Goal: Task Accomplishment & Management: Use online tool/utility

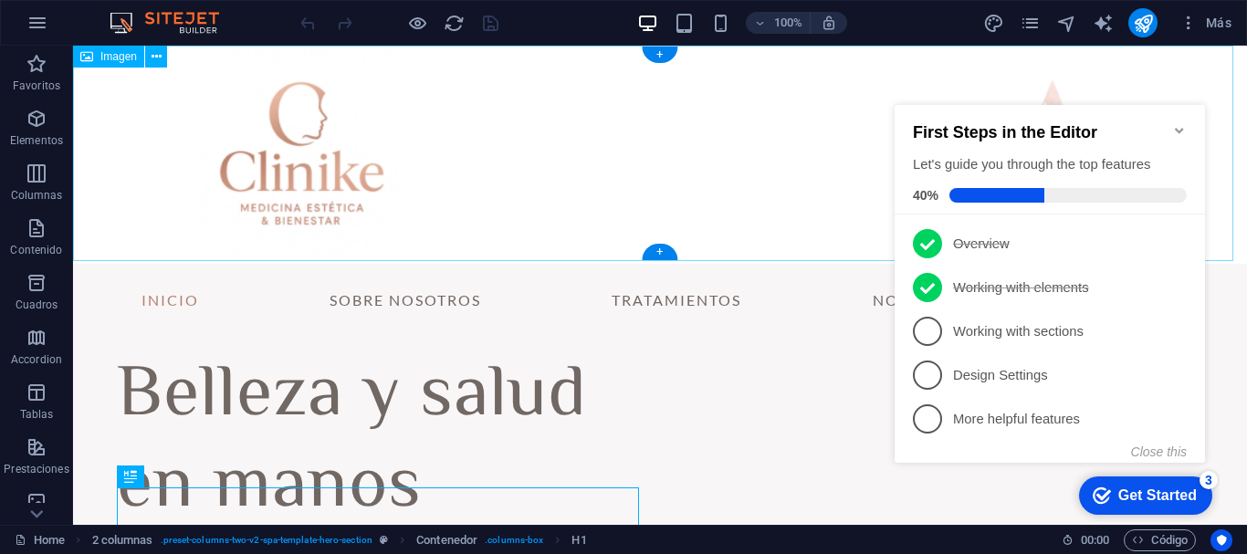
click at [1227, 198] on figure at bounding box center [660, 155] width 1174 height 218
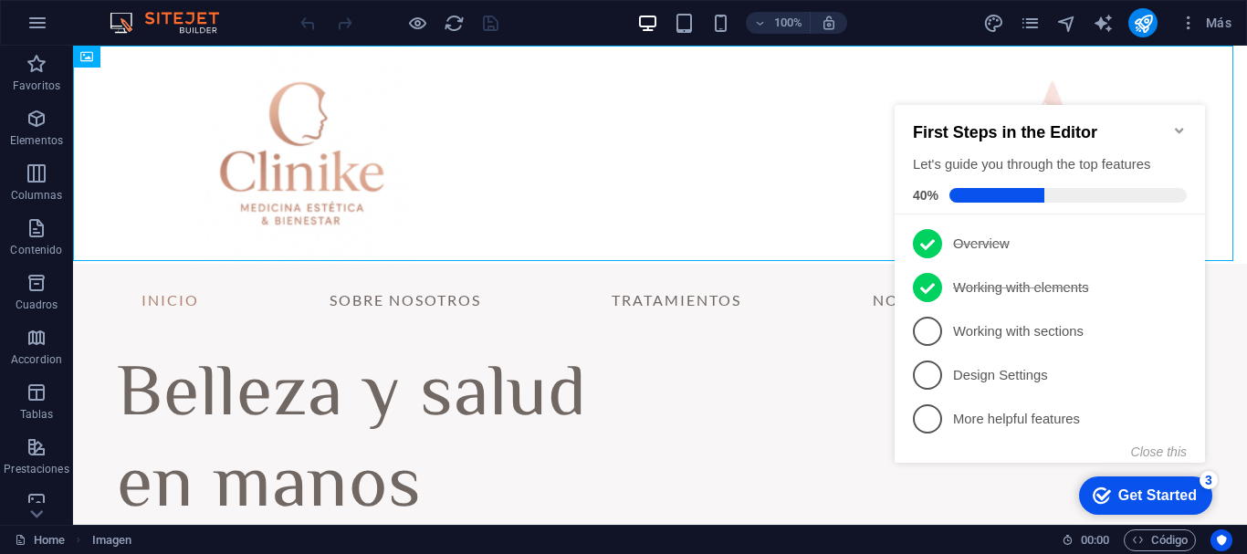
click at [982, 330] on p "Working with sections - incomplete" at bounding box center [1062, 331] width 219 height 19
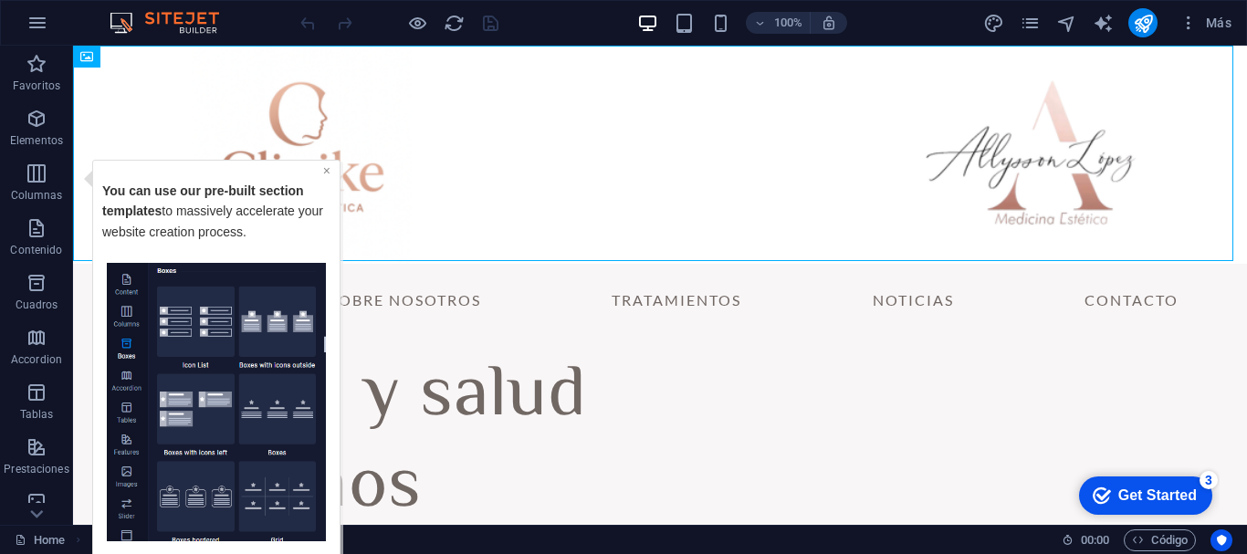
click at [325, 172] on link "×" at bounding box center [326, 169] width 7 height 15
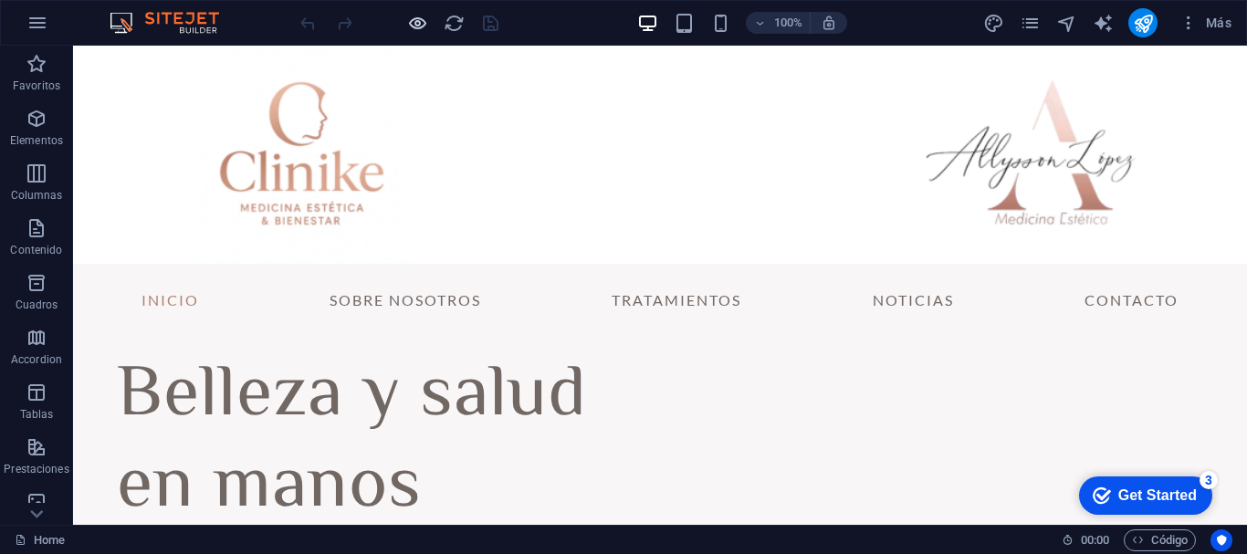
click at [408, 26] on icon "button" at bounding box center [417, 23] width 21 height 21
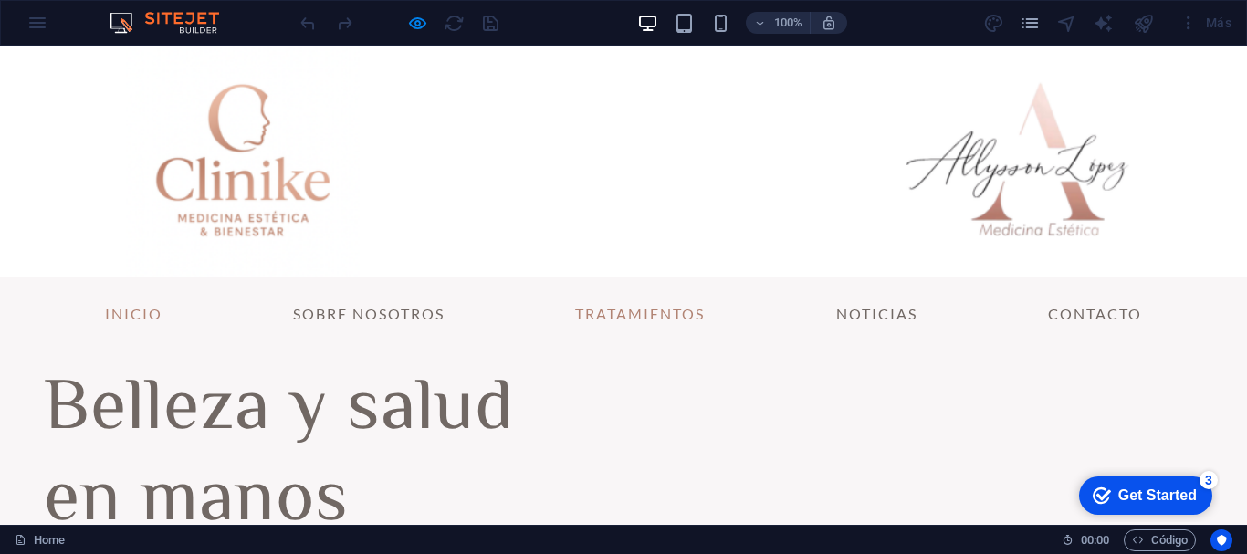
click at [641, 312] on link "Tratamientos" at bounding box center [639, 314] width 159 height 44
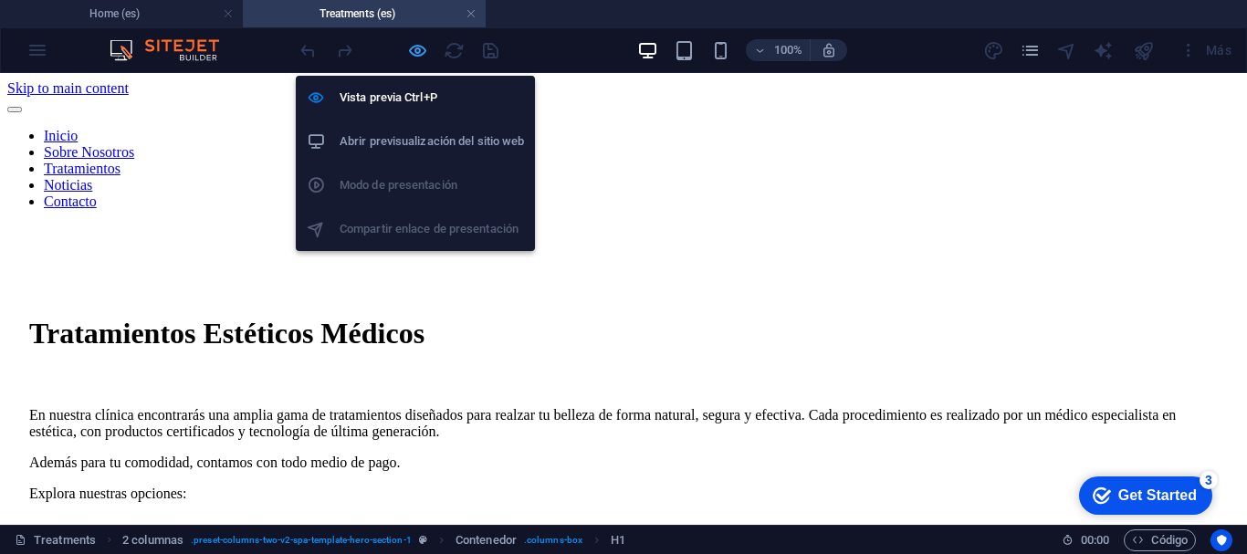
click at [415, 56] on icon "button" at bounding box center [417, 50] width 21 height 21
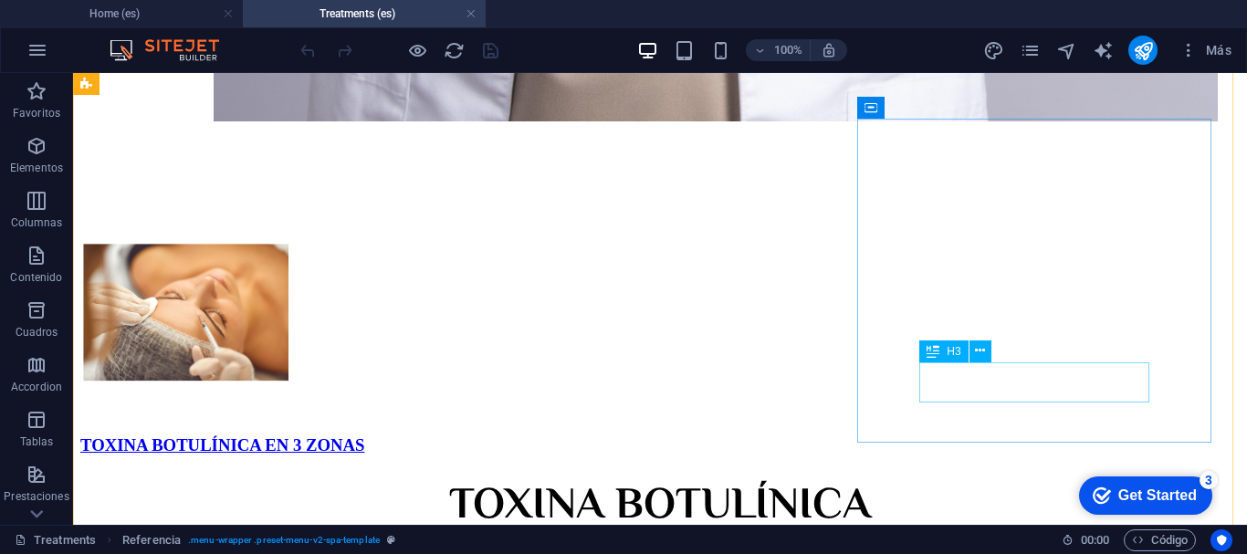
scroll to position [2099, 0]
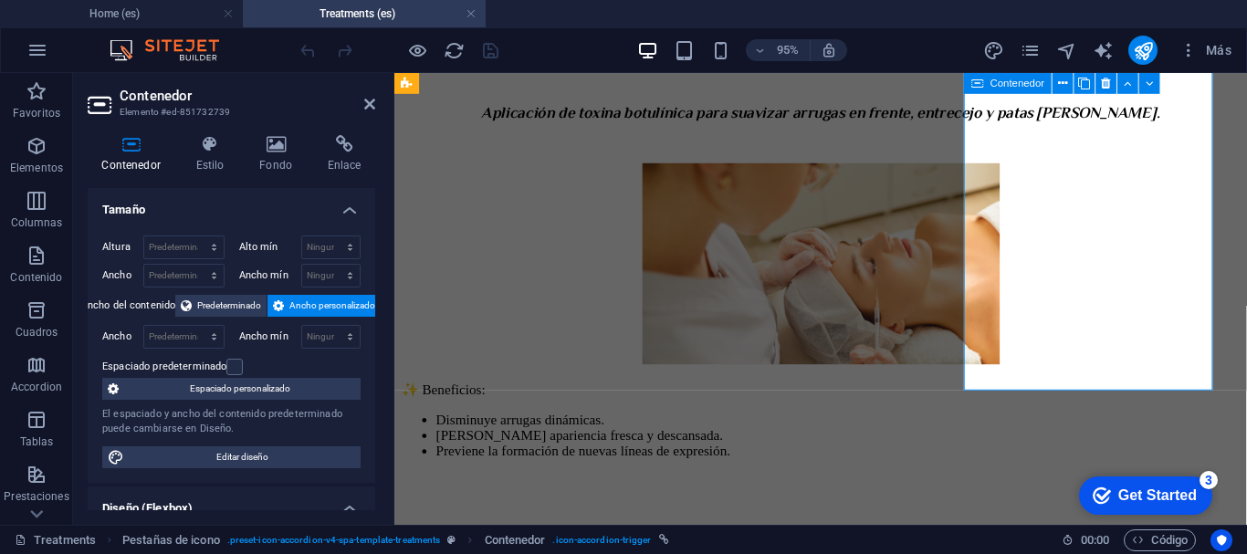
scroll to position [2045, 0]
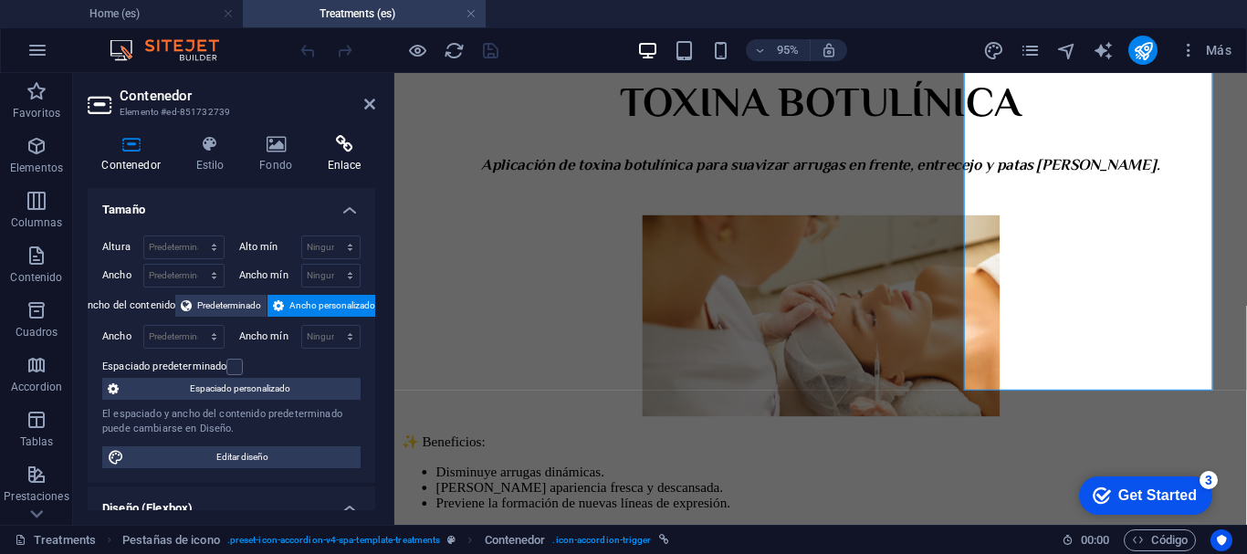
click at [337, 153] on h4 "Enlace" at bounding box center [344, 154] width 62 height 38
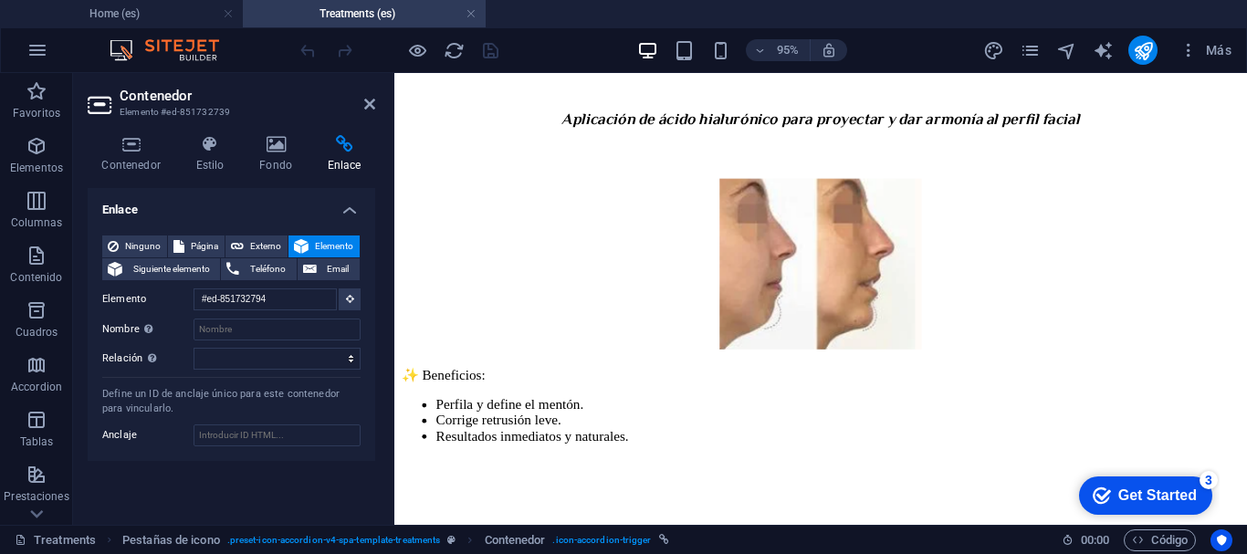
scroll to position [1972, 0]
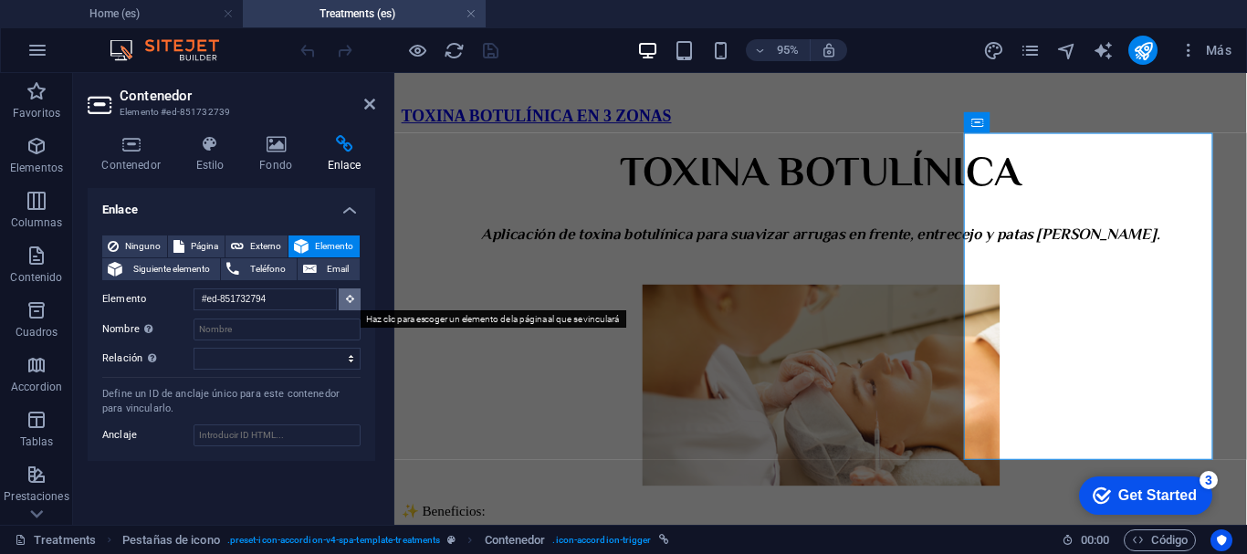
click at [350, 298] on icon at bounding box center [350, 298] width 8 height 9
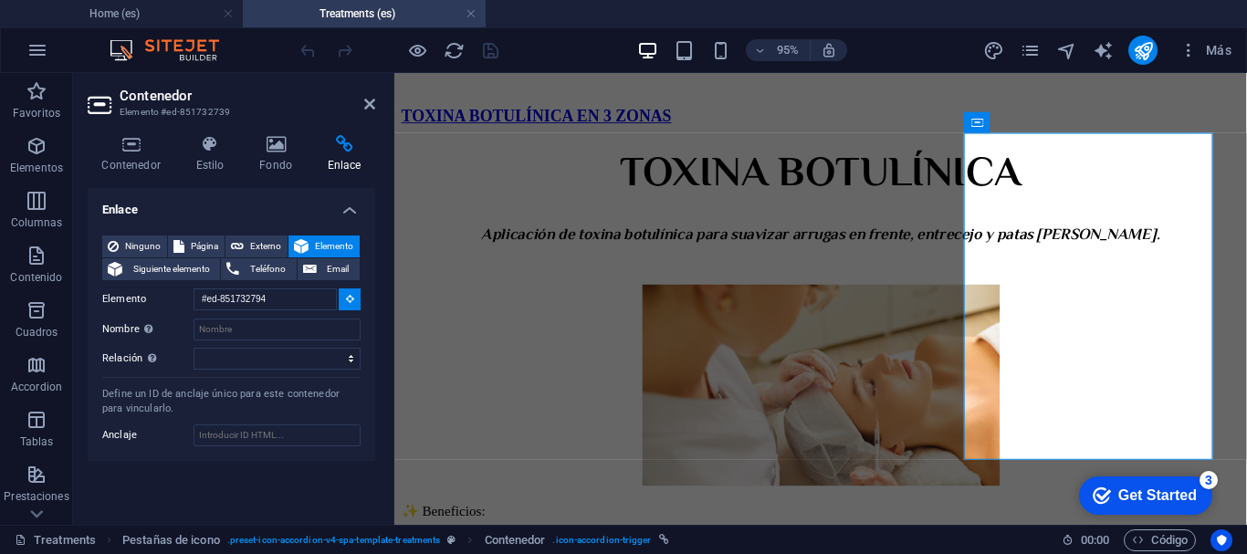
click at [355, 295] on button at bounding box center [350, 299] width 22 height 22
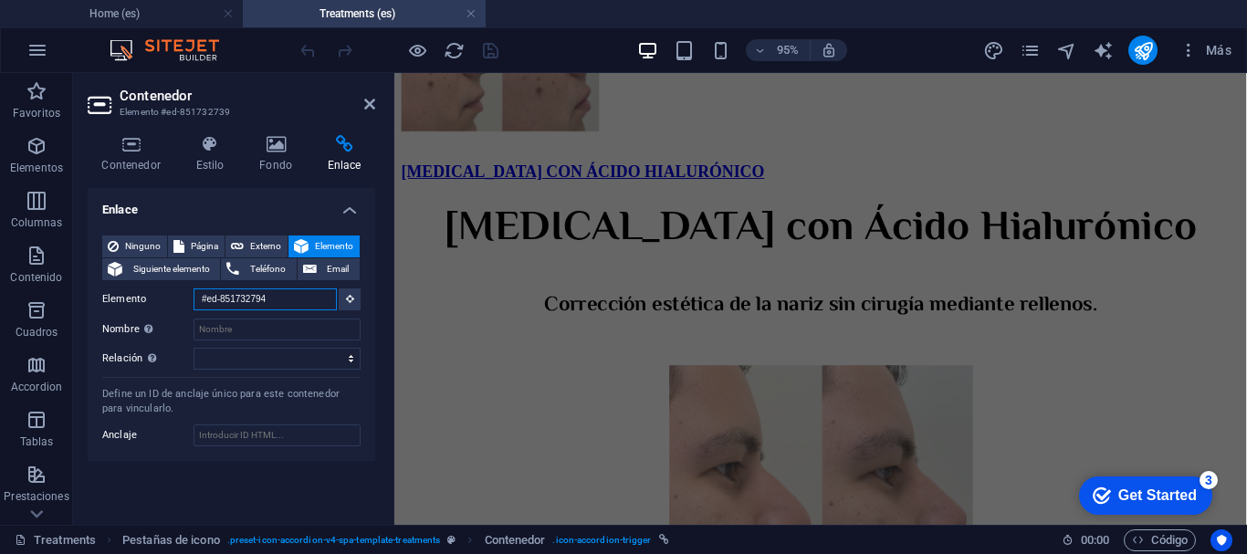
click at [326, 298] on input "#ed-851732794" at bounding box center [265, 299] width 143 height 22
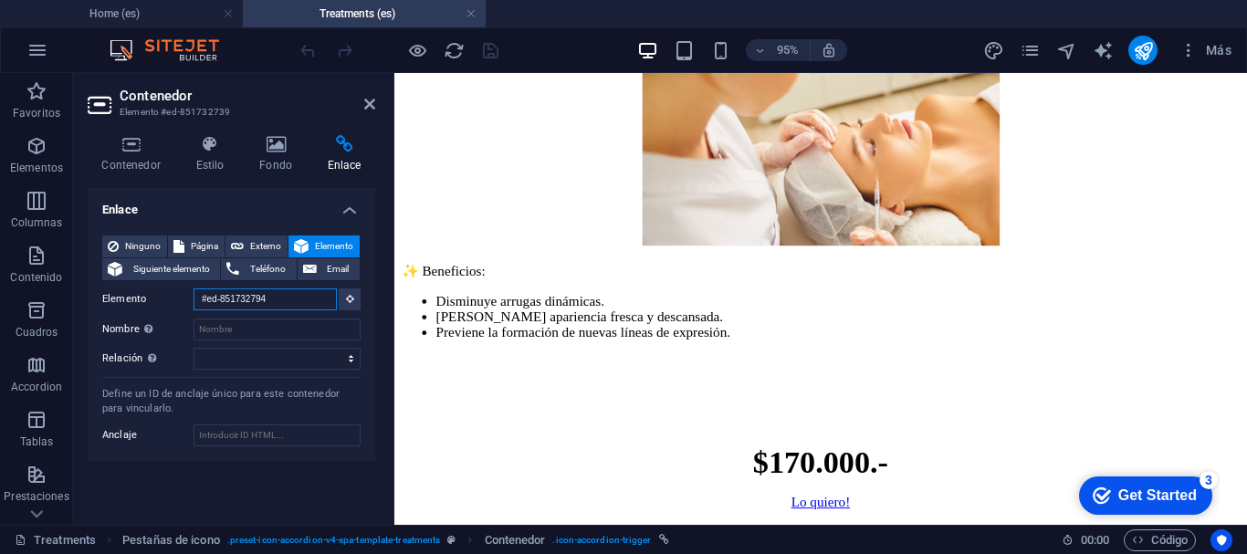
scroll to position [2118, 0]
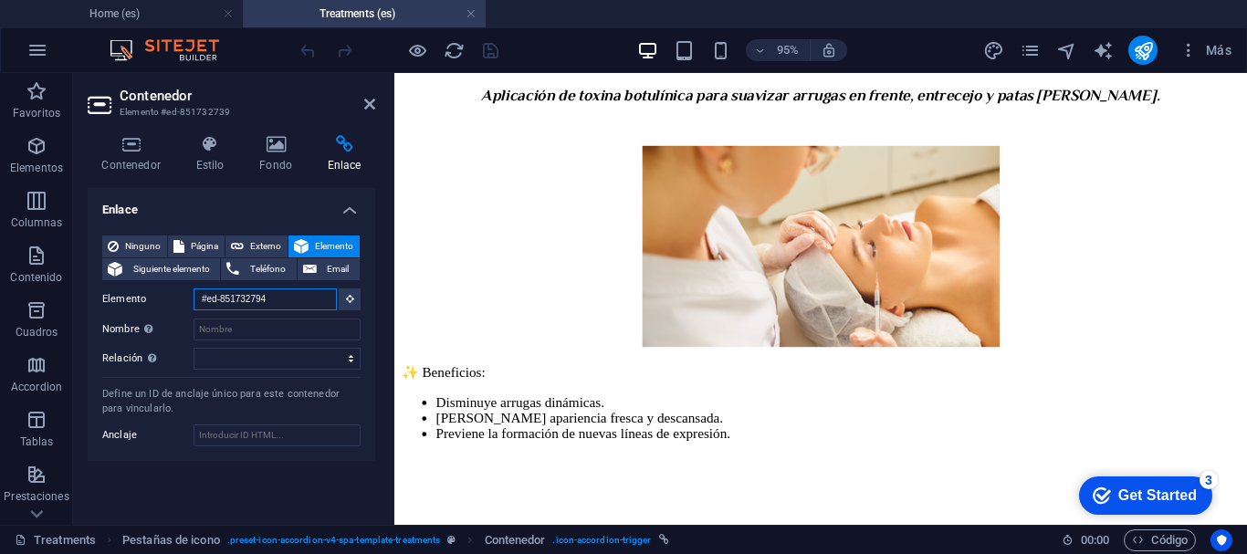
drag, startPoint x: 266, startPoint y: 294, endPoint x: 152, endPoint y: 291, distance: 113.2
click at [152, 288] on div "Elemento #ed-851732794" at bounding box center [231, 299] width 258 height 23
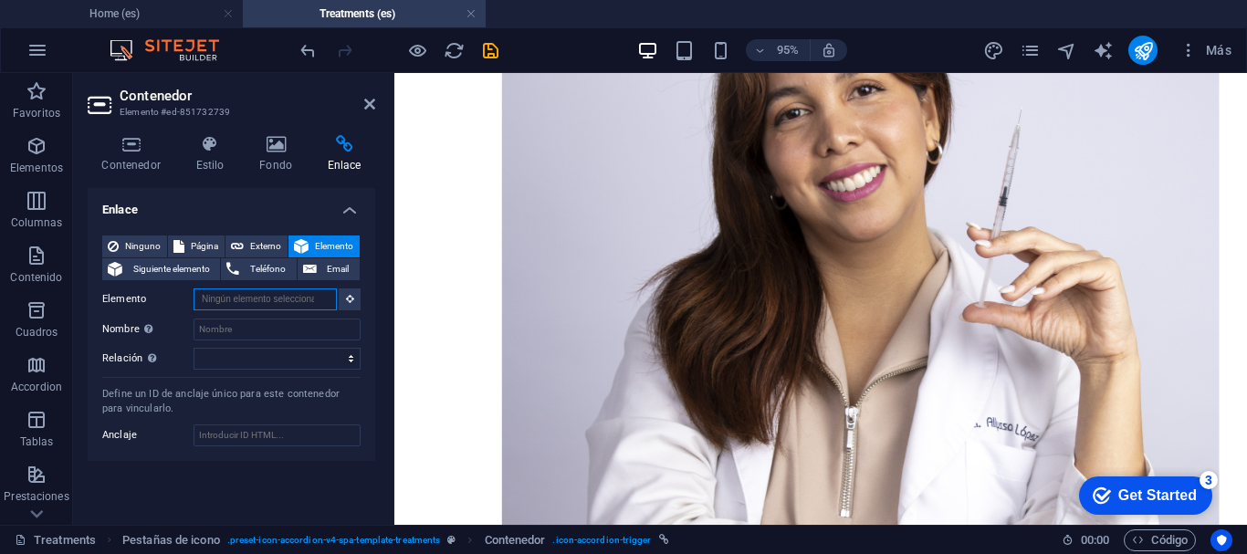
click at [294, 305] on input "Elemento" at bounding box center [265, 299] width 143 height 22
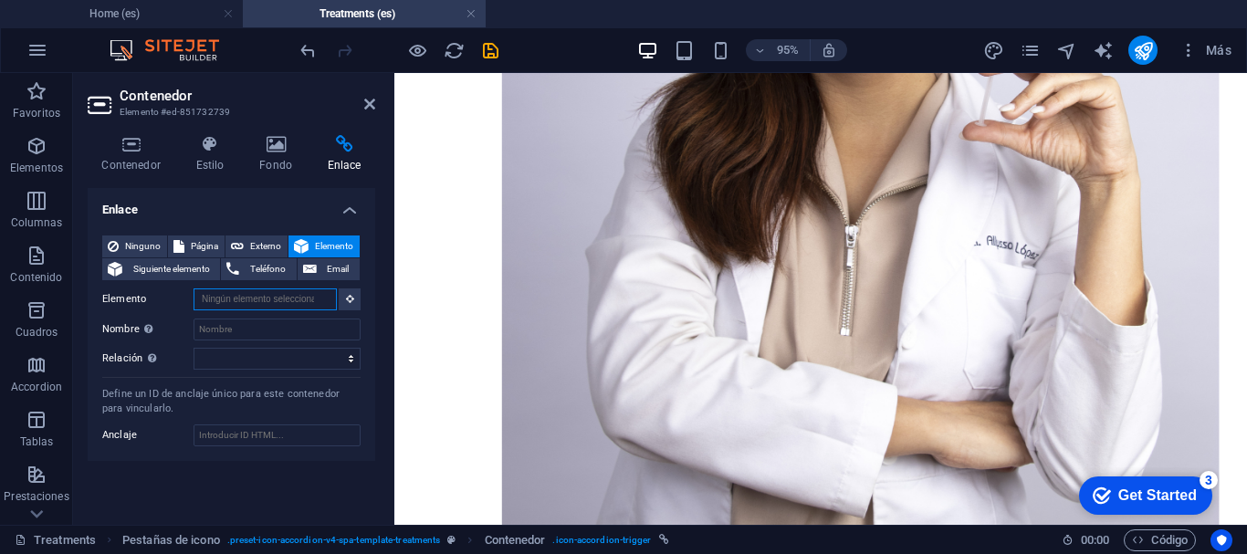
scroll to position [2045, 0]
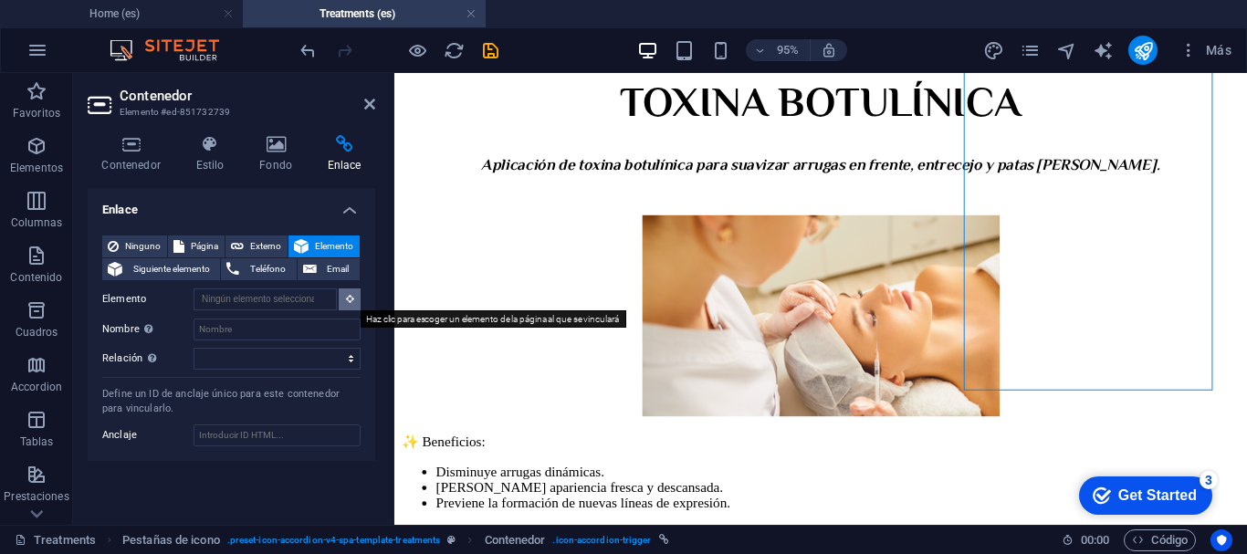
click at [346, 298] on icon at bounding box center [350, 298] width 8 height 9
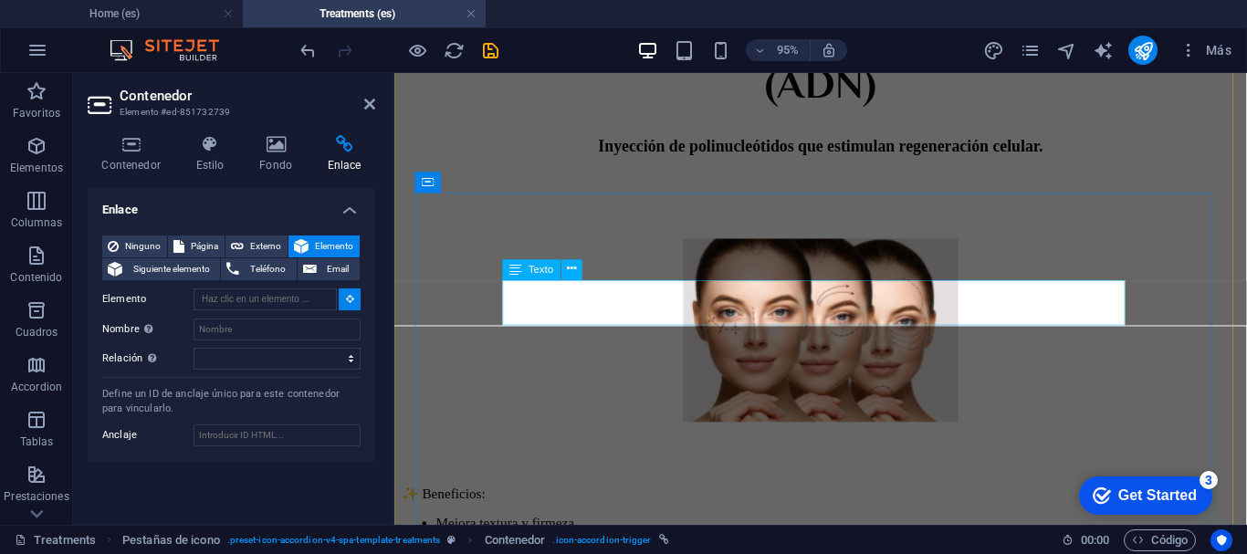
scroll to position [12906, 0]
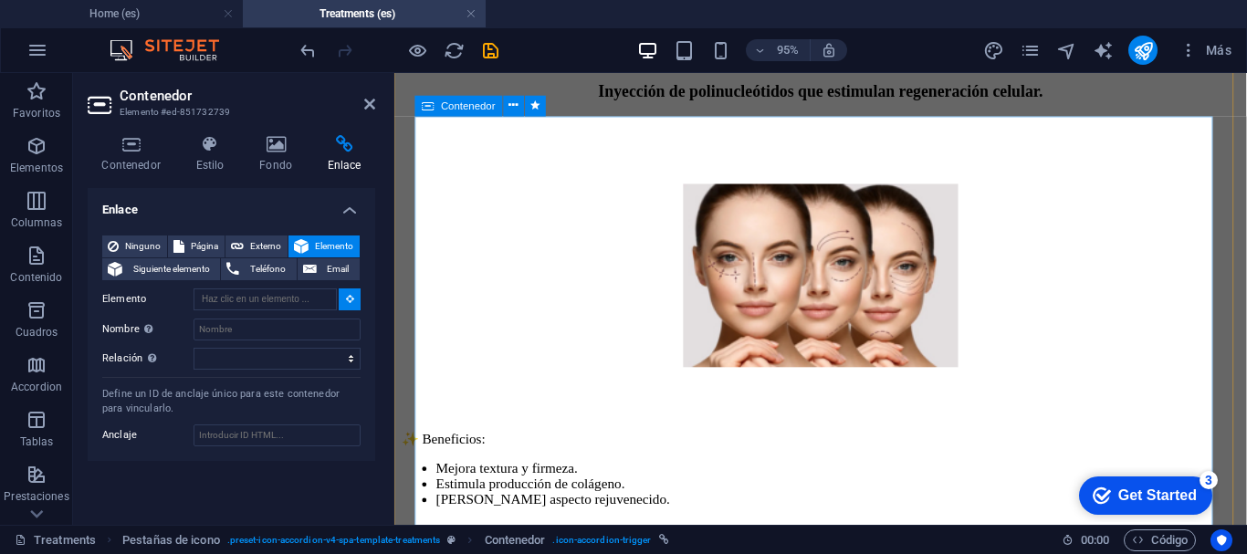
type input "#ed-851732745"
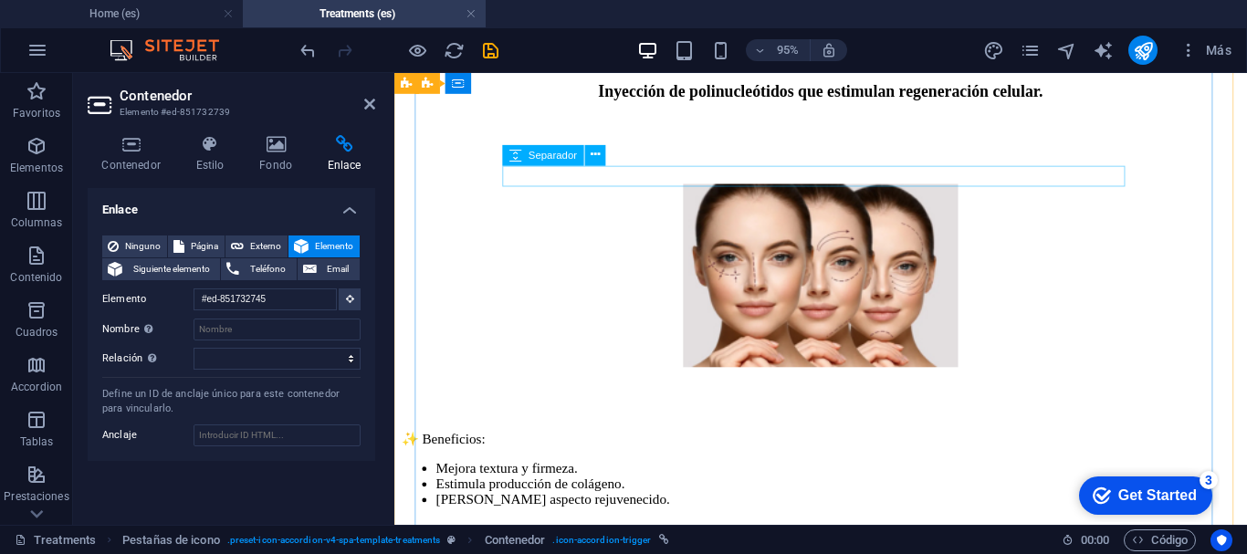
scroll to position [1969, 0]
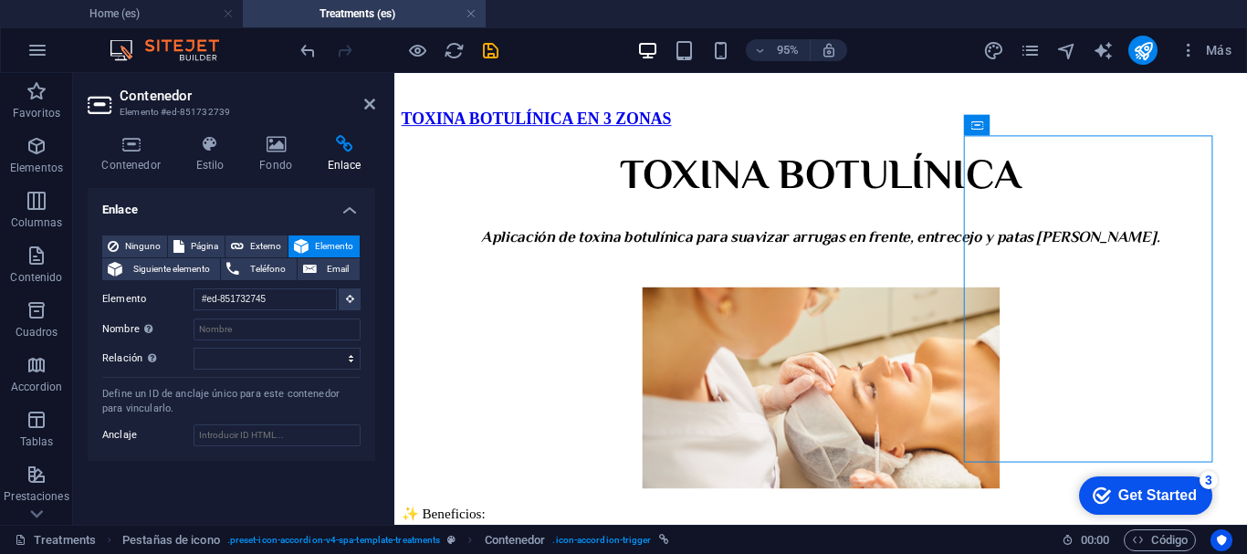
click at [480, 35] on div "95% Más" at bounding box center [623, 50] width 1245 height 44
click at [488, 40] on icon "save" at bounding box center [490, 50] width 21 height 21
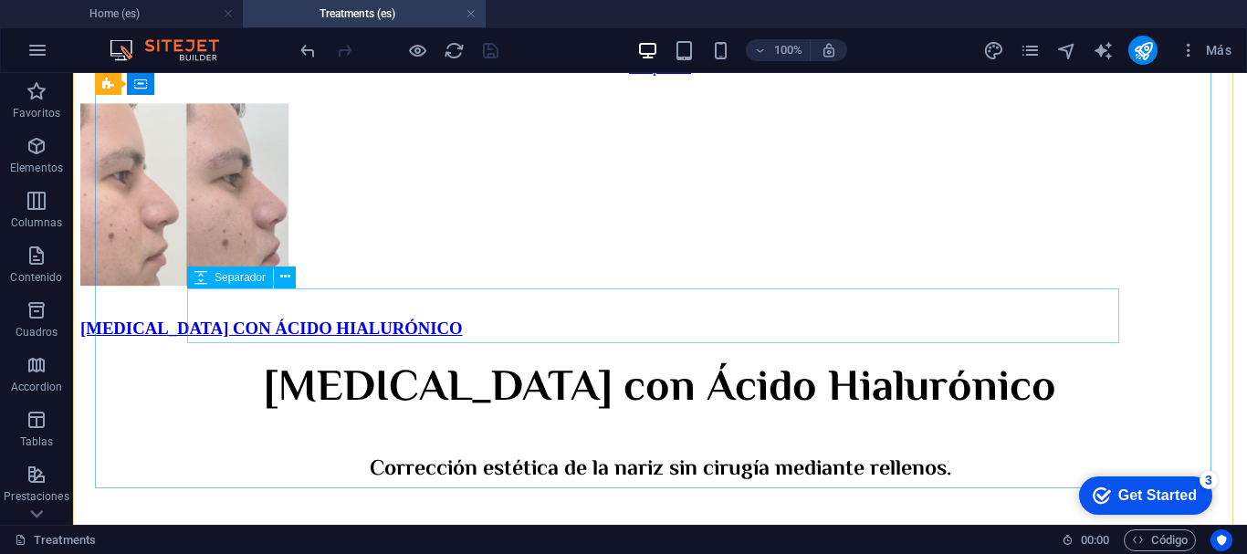
scroll to position [7137, 0]
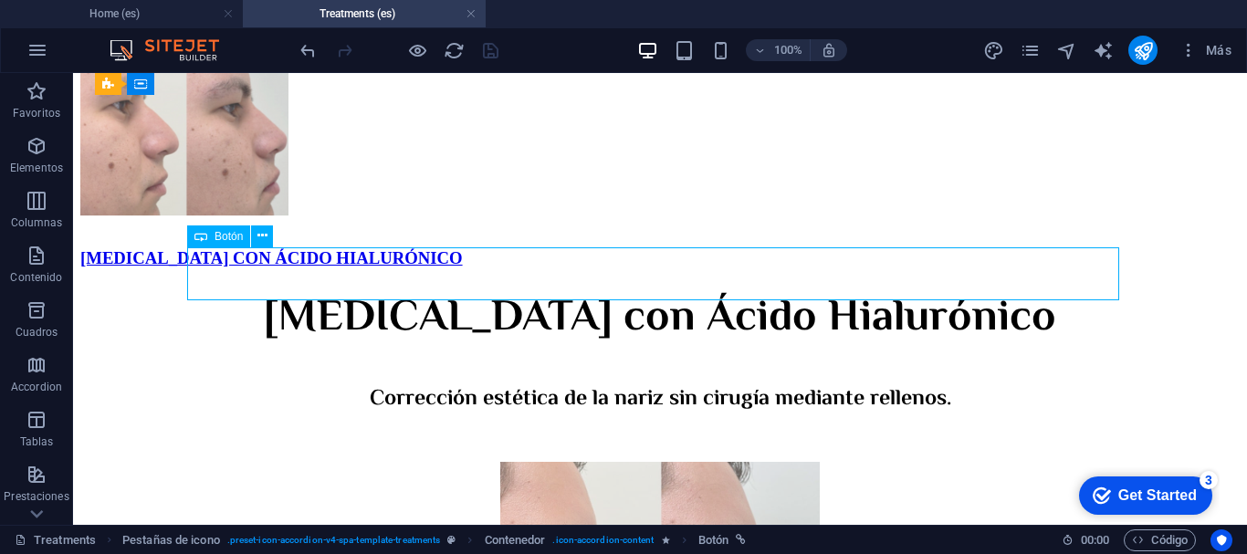
drag, startPoint x: 771, startPoint y: 269, endPoint x: 469, endPoint y: 278, distance: 302.3
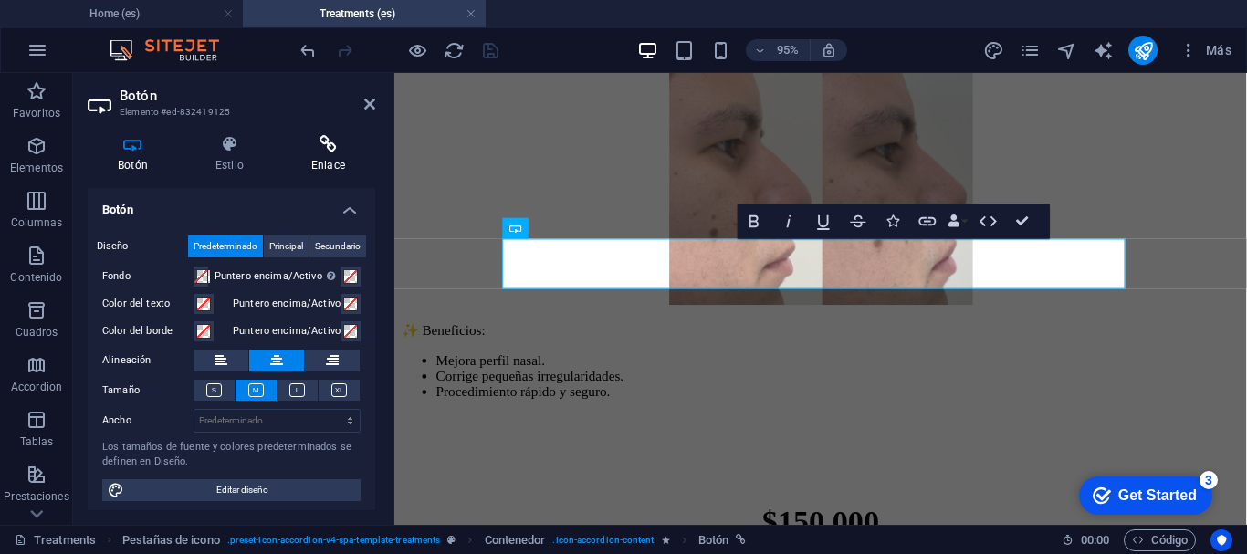
click at [307, 155] on h4 "Enlace" at bounding box center [328, 154] width 94 height 38
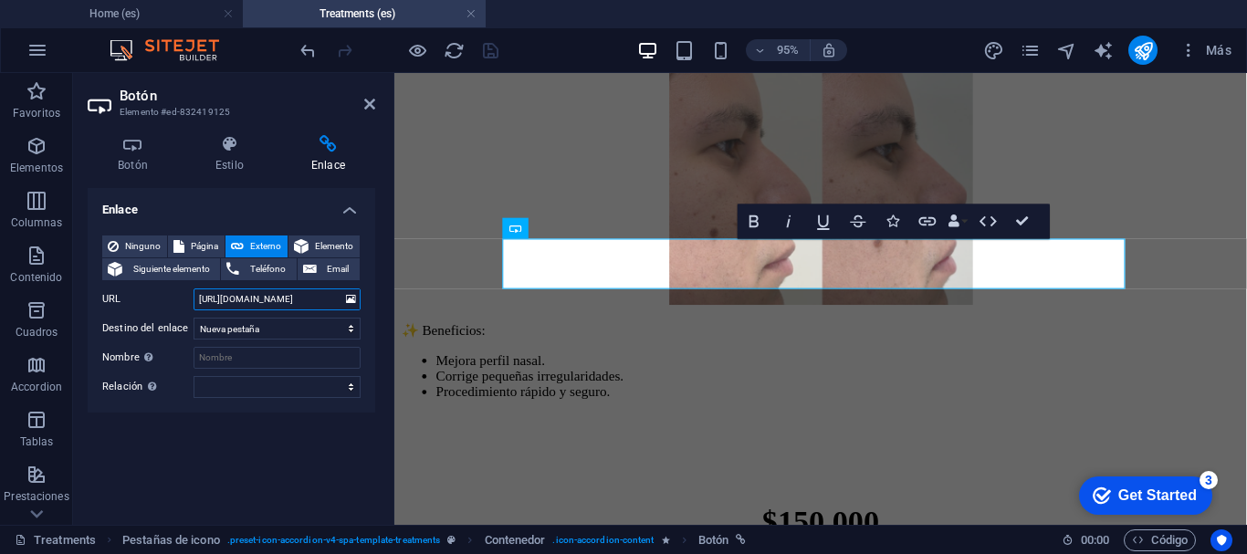
click at [311, 295] on input "[URL][DOMAIN_NAME]" at bounding box center [277, 299] width 167 height 22
click at [311, 293] on input "[URL][DOMAIN_NAME]" at bounding box center [277, 299] width 167 height 22
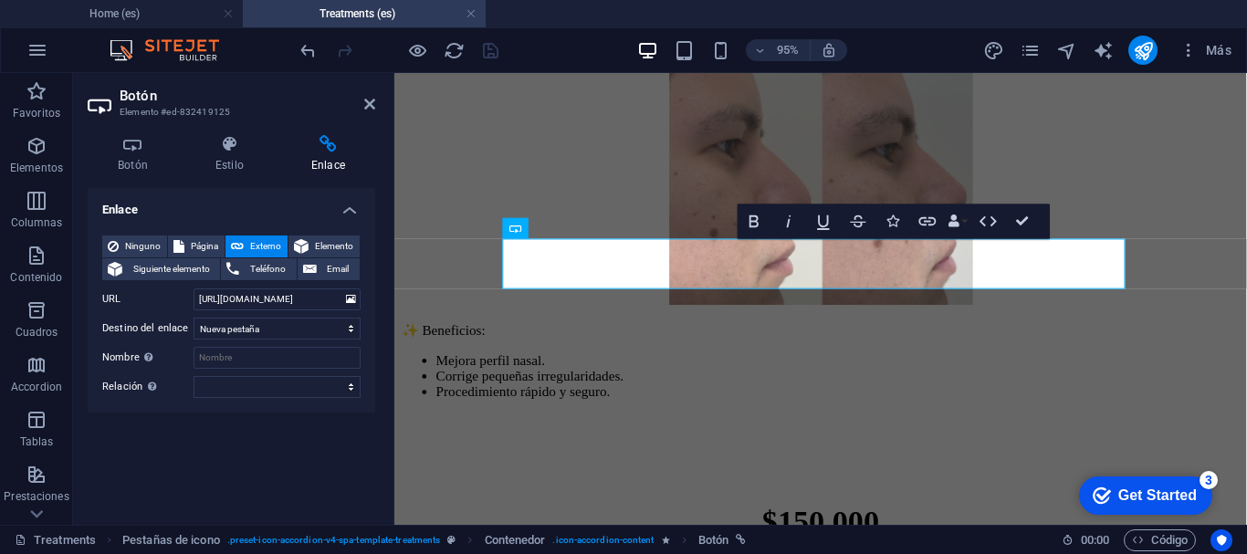
click at [293, 489] on div "Enlace Ninguno Página Externo Elemento Siguiente elemento Teléfono Email Página…" at bounding box center [232, 349] width 288 height 322
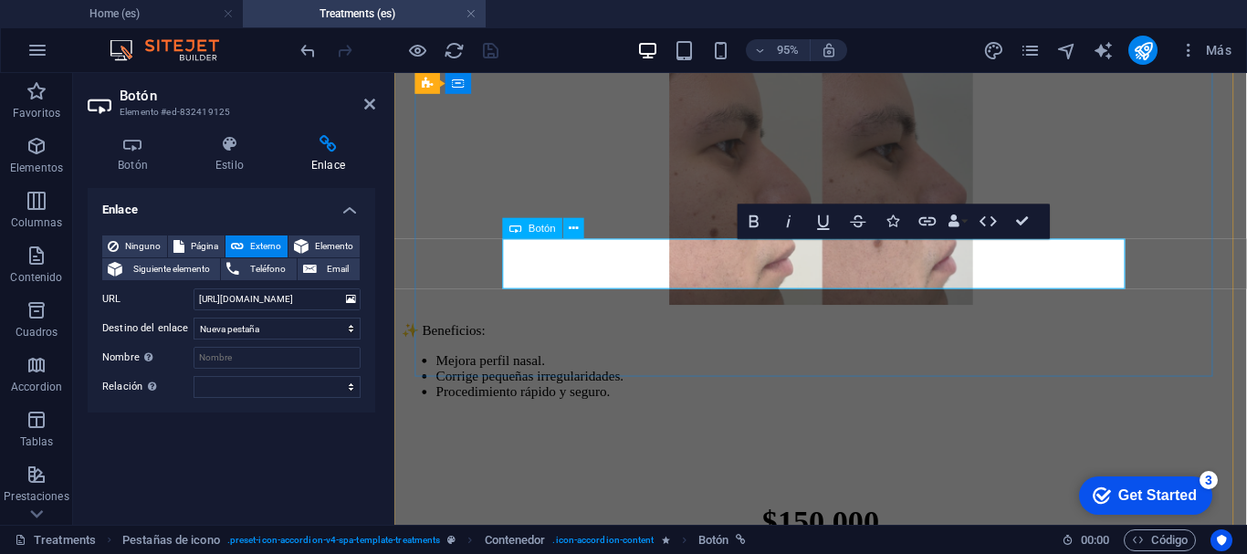
click at [926, 225] on icon "button" at bounding box center [926, 221] width 17 height 9
click at [309, 301] on input "[URL][DOMAIN_NAME]" at bounding box center [277, 299] width 167 height 22
click at [309, 300] on input "[URL][DOMAIN_NAME]" at bounding box center [277, 299] width 167 height 22
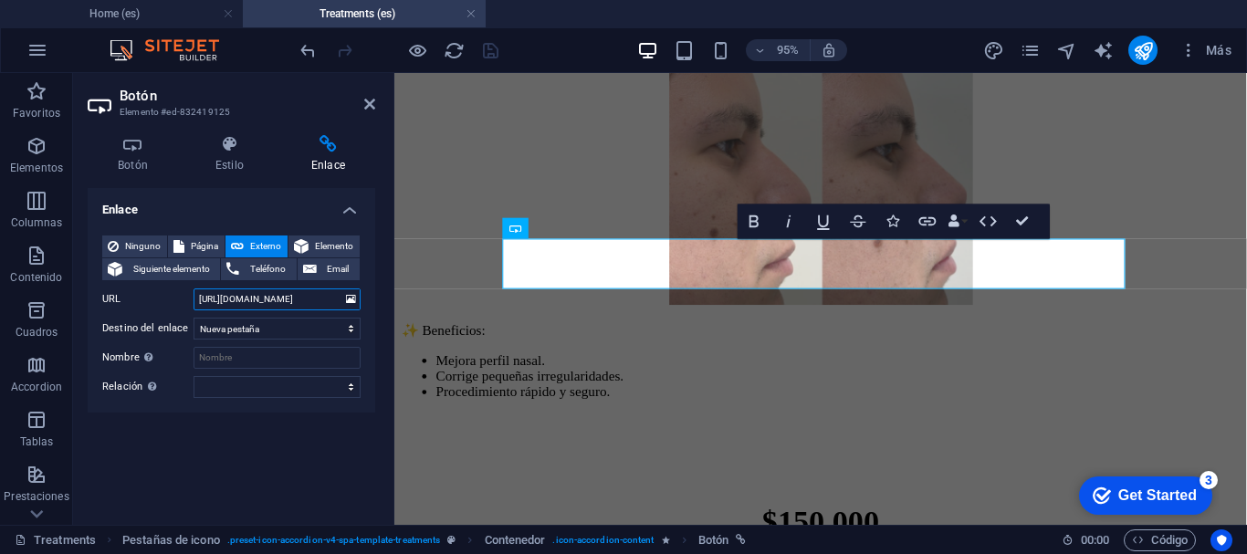
click at [309, 298] on input "[URL][DOMAIN_NAME]" at bounding box center [277, 299] width 167 height 22
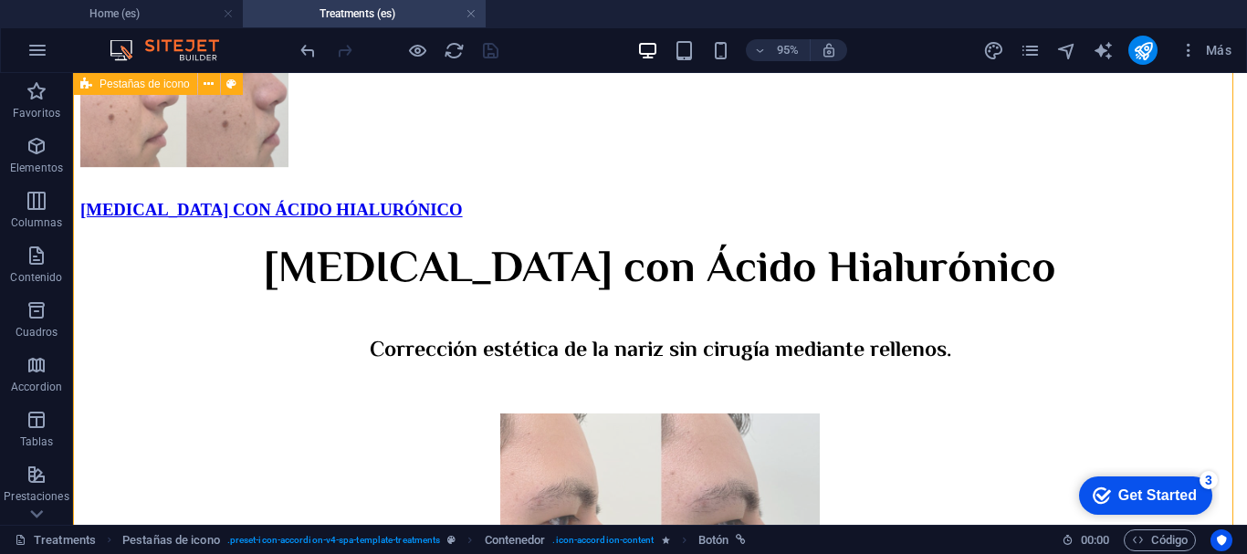
scroll to position [7137, 0]
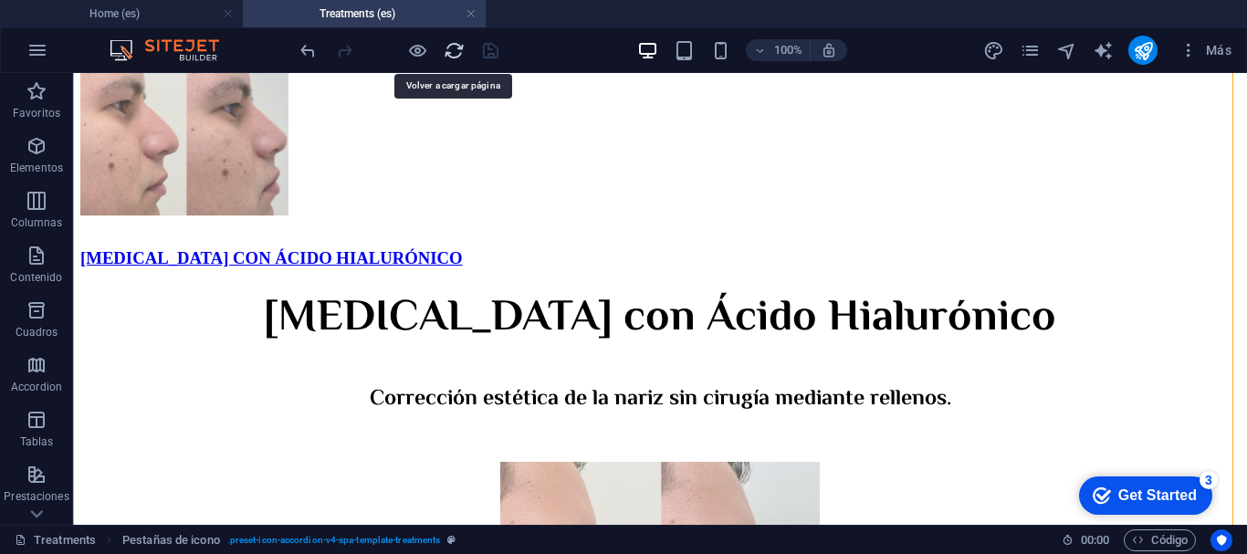
click at [452, 51] on icon "reload" at bounding box center [454, 50] width 21 height 21
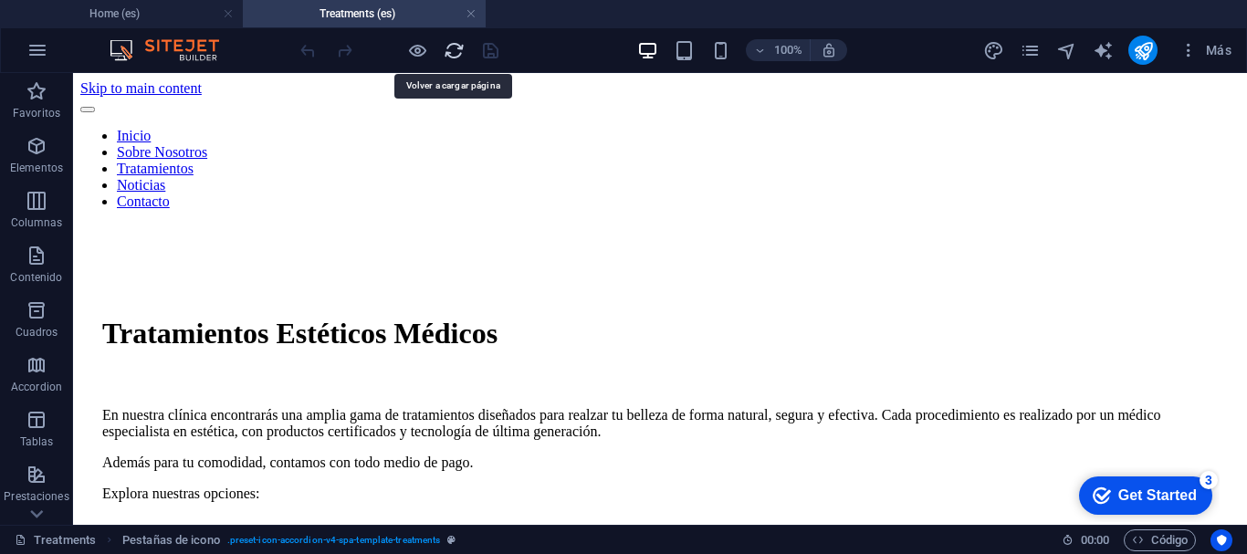
scroll to position [0, 0]
click at [1150, 51] on icon "publish" at bounding box center [1143, 50] width 21 height 21
